Goal: Find specific page/section: Find specific page/section

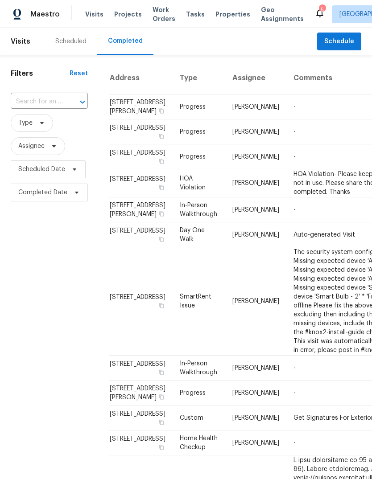
click at [73, 45] on div "Scheduled" at bounding box center [70, 41] width 31 height 9
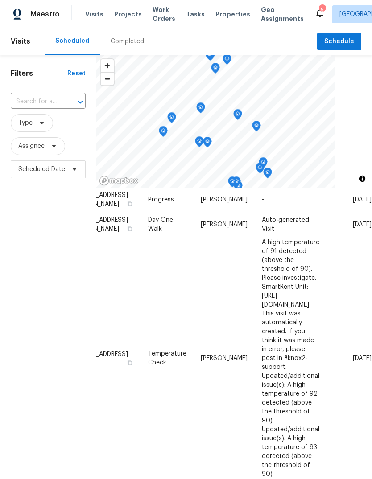
click at [227, 12] on span "Properties" at bounding box center [232, 14] width 35 height 9
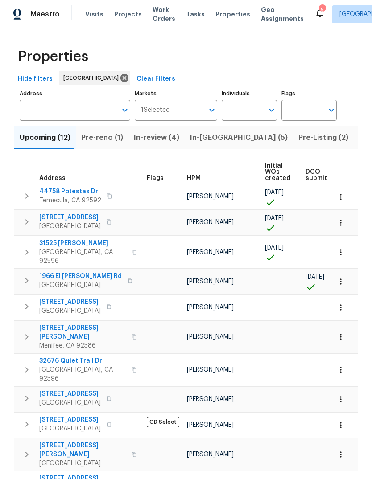
click at [242, 112] on input "Individuals" at bounding box center [242, 110] width 42 height 21
type input "[PERSON_NAME]"
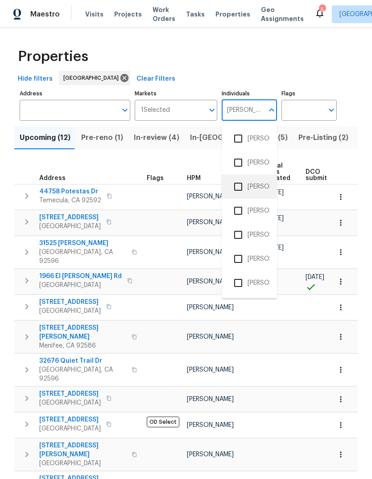
click at [260, 190] on li "[PERSON_NAME]" at bounding box center [249, 186] width 41 height 19
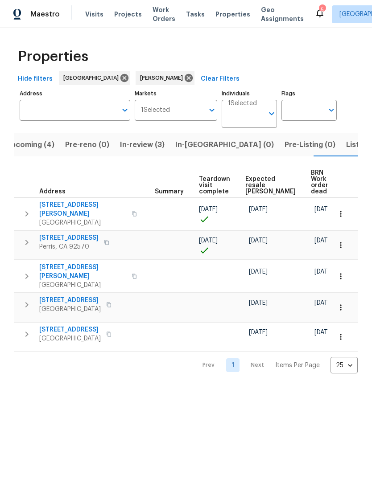
scroll to position [0, 152]
click at [128, 15] on span "Projects" at bounding box center [128, 14] width 28 height 9
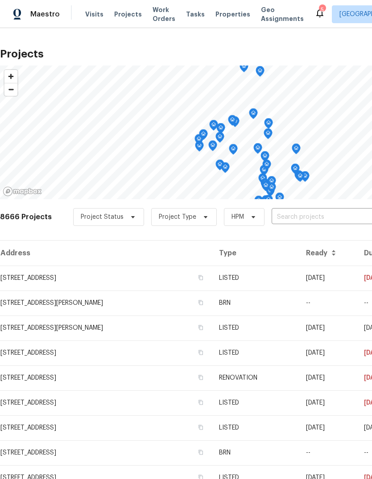
click at [291, 212] on input "text" at bounding box center [322, 217] width 102 height 14
type input "1966"
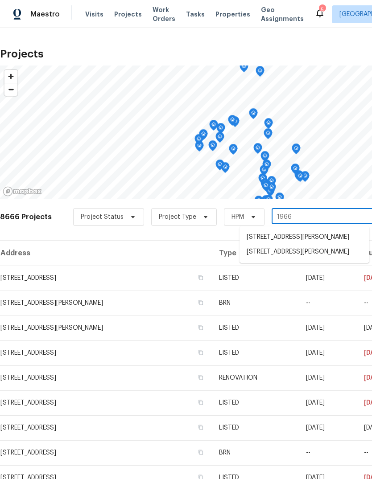
click at [316, 259] on li "[STREET_ADDRESS][PERSON_NAME]" at bounding box center [304, 252] width 130 height 15
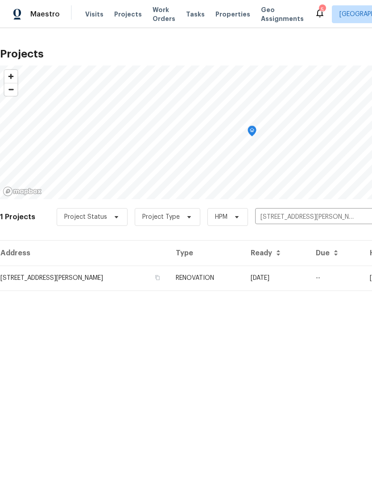
click at [243, 278] on td "RENOVATION" at bounding box center [205, 278] width 75 height 25
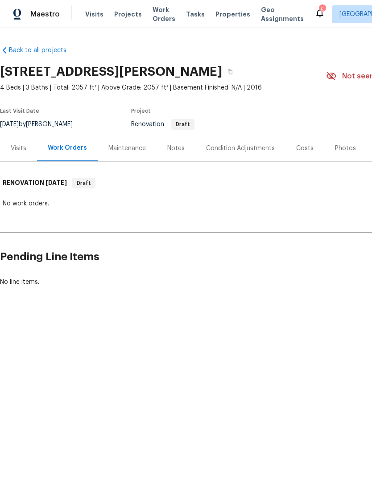
click at [179, 149] on div "Notes" at bounding box center [175, 148] width 17 height 9
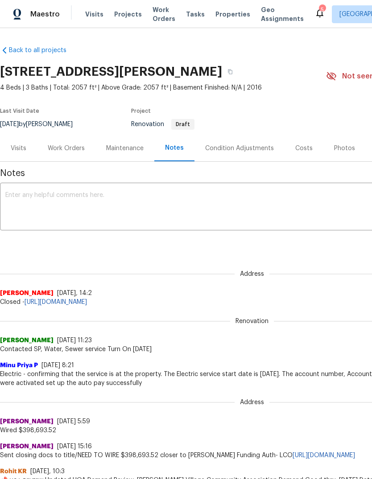
click at [299, 146] on div "Costs" at bounding box center [303, 148] width 17 height 9
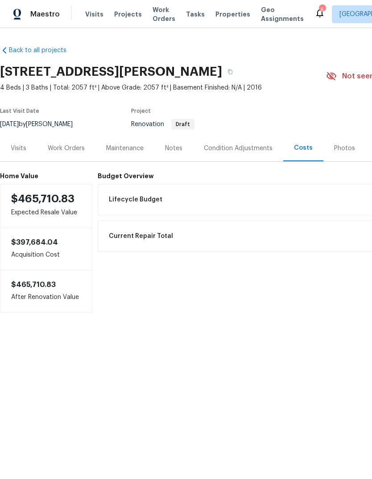
click at [247, 153] on div "Condition Adjustments" at bounding box center [238, 148] width 90 height 26
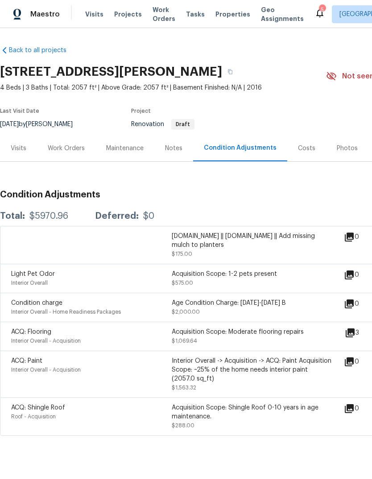
click at [355, 337] on icon at bounding box center [349, 333] width 11 height 11
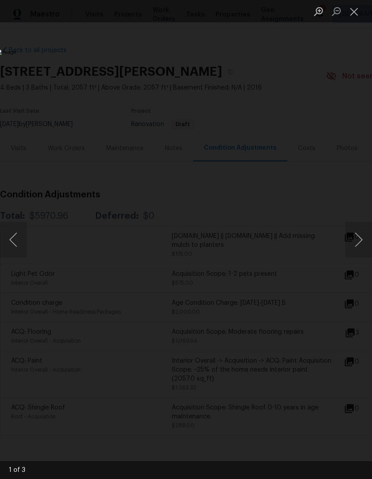
click at [353, 242] on button "Next image" at bounding box center [358, 240] width 27 height 36
click at [355, 246] on button "Next image" at bounding box center [358, 240] width 27 height 36
click at [353, 13] on button "Close lightbox" at bounding box center [354, 12] width 18 height 16
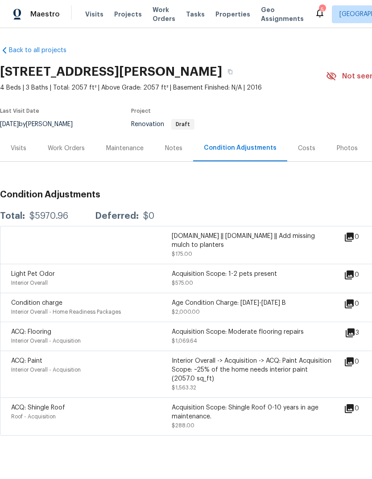
click at [85, 151] on div "Work Orders" at bounding box center [66, 148] width 58 height 26
